Goal: Information Seeking & Learning: Learn about a topic

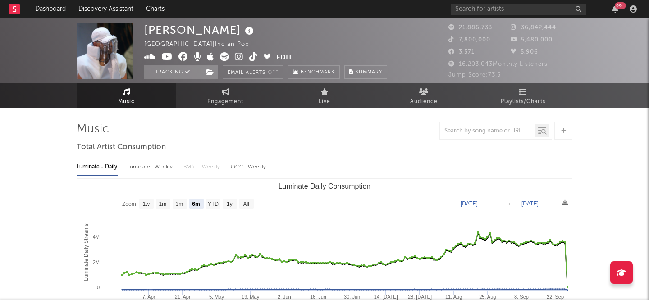
click at [506, 97] on span "Playlists/Charts" at bounding box center [523, 102] width 45 height 11
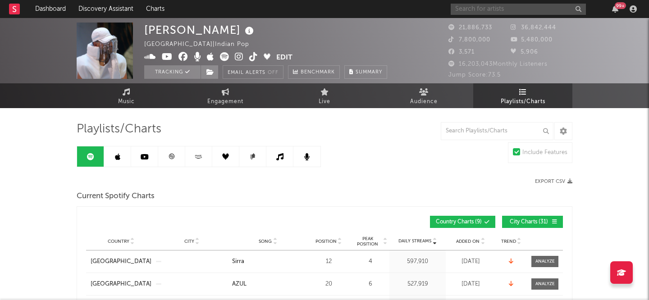
click at [518, 11] on input "text" at bounding box center [518, 9] width 135 height 11
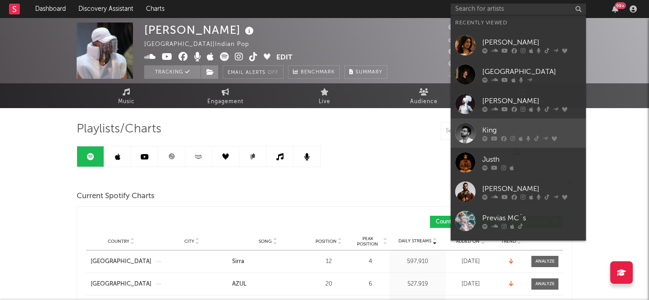
click at [494, 128] on div "King" at bounding box center [532, 130] width 99 height 11
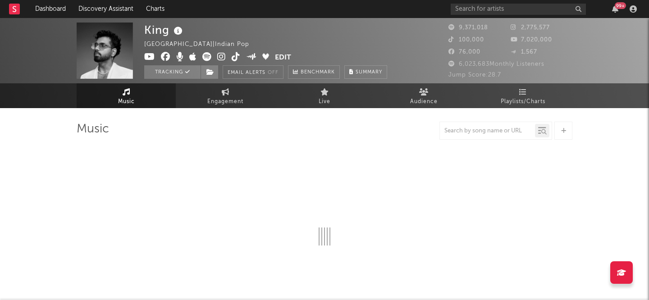
select select "6m"
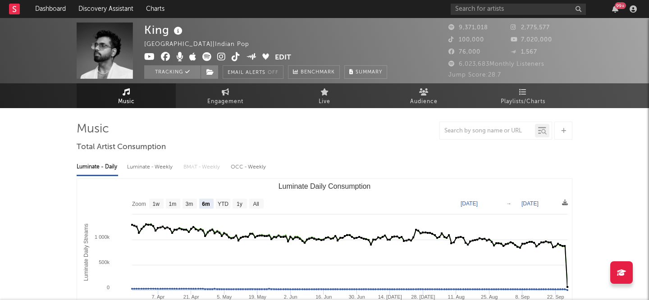
select select "6m"
click at [529, 96] on link "Playlists/Charts" at bounding box center [523, 95] width 99 height 25
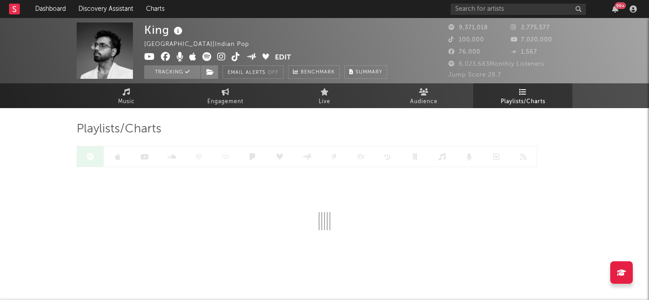
click at [11, 199] on div "King India | Indian Pop Edit Tracking Email Alerts Off Benchmark Summary 9,371,…" at bounding box center [324, 167] width 649 height 298
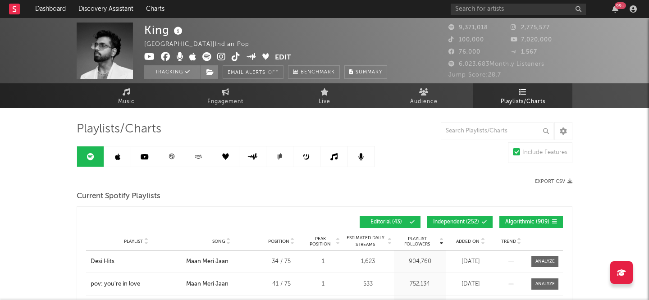
click at [151, 160] on link at bounding box center [144, 157] width 27 height 20
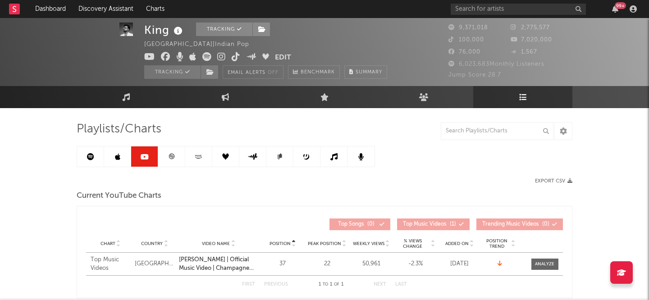
scroll to position [99, 0]
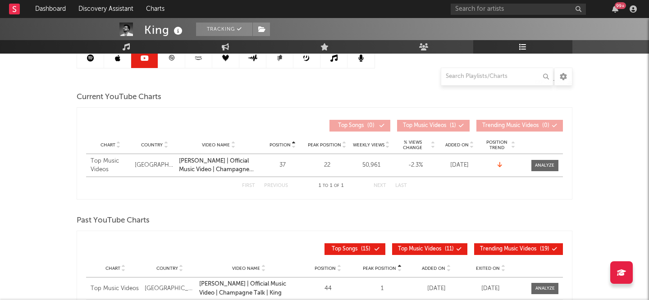
click at [166, 66] on link at bounding box center [171, 58] width 27 height 20
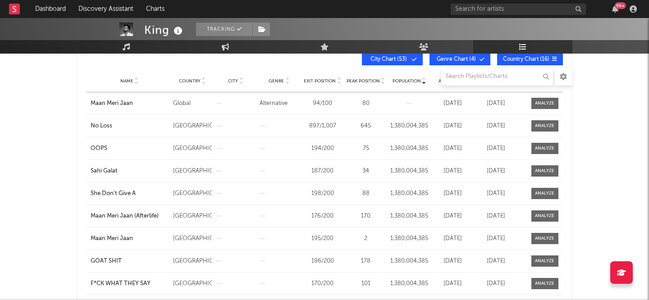
scroll to position [55, 0]
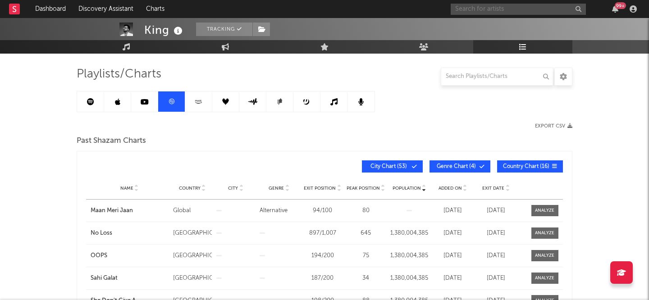
click at [540, 11] on input "text" at bounding box center [518, 9] width 135 height 11
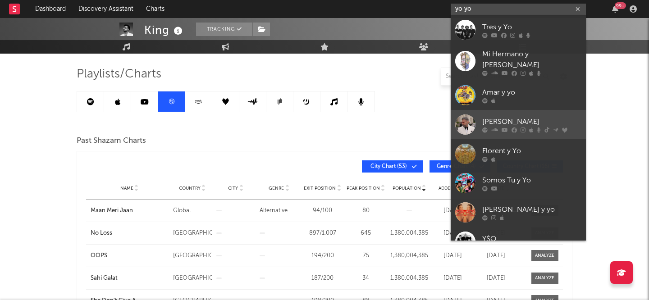
type input "yo yo"
click at [528, 116] on div "[PERSON_NAME]" at bounding box center [532, 121] width 99 height 11
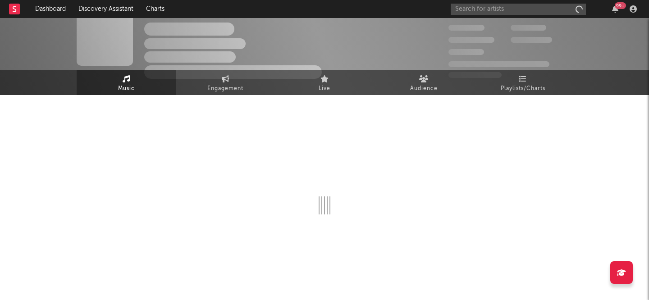
scroll to position [13, 0]
click at [524, 89] on span "Playlists/Charts" at bounding box center [523, 88] width 45 height 11
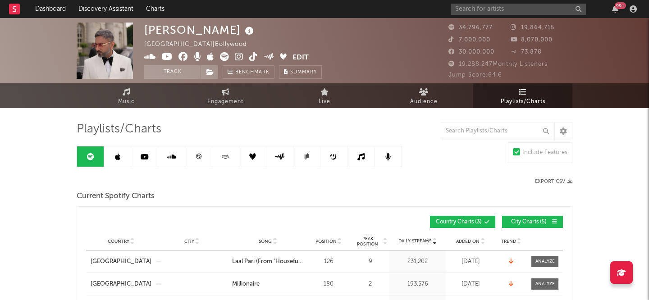
click at [194, 155] on link at bounding box center [198, 157] width 27 height 20
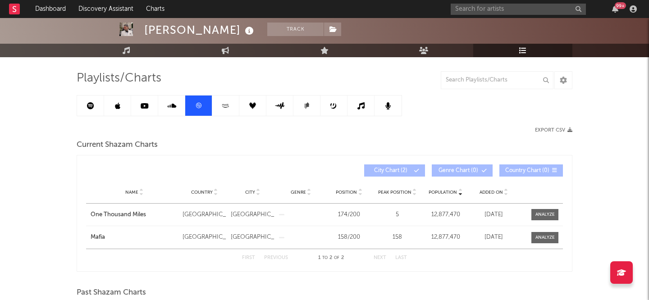
scroll to position [52, 0]
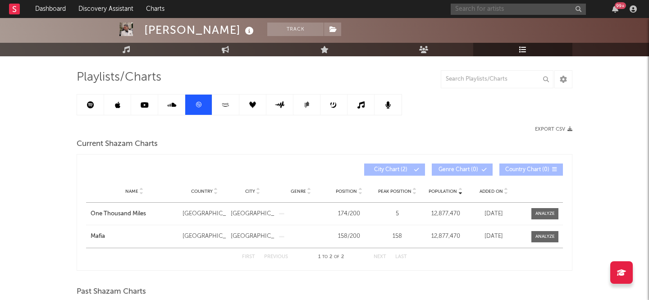
click at [539, 4] on input "text" at bounding box center [518, 9] width 135 height 11
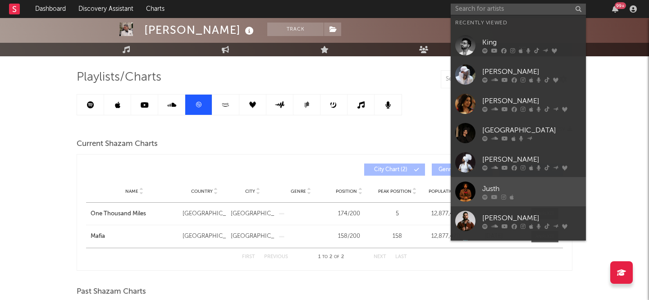
click at [496, 187] on div "Justh" at bounding box center [532, 189] width 99 height 11
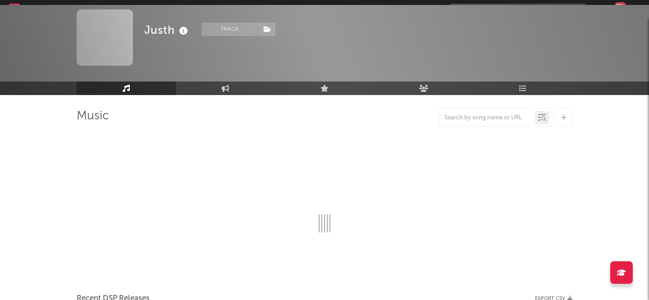
scroll to position [52, 0]
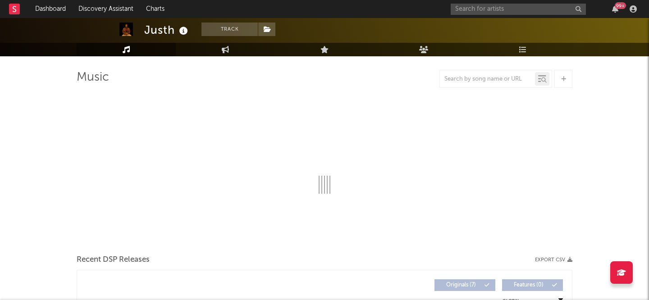
select select "6m"
